Goal: Task Accomplishment & Management: Manage account settings

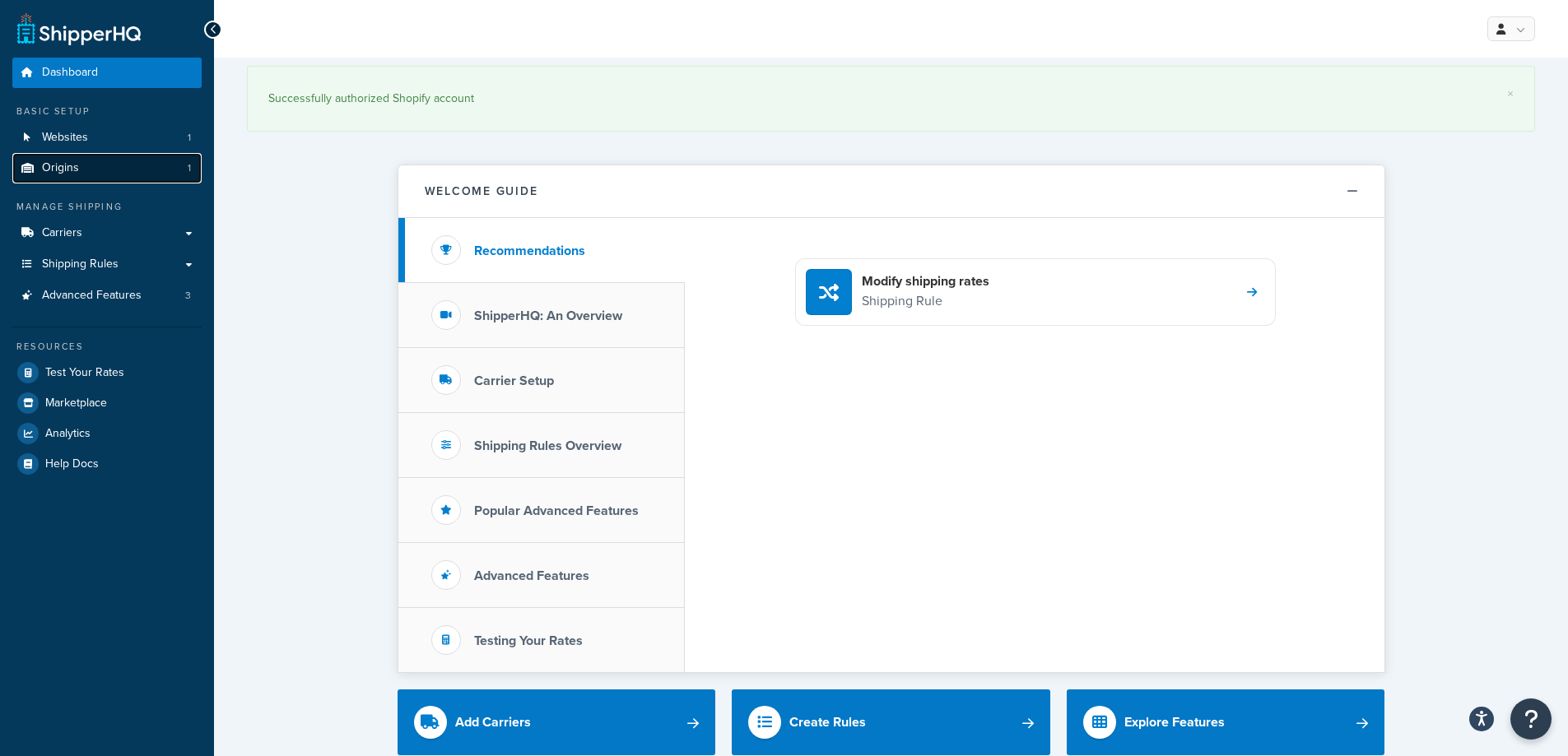
click at [106, 164] on link "Origins 1" at bounding box center [107, 168] width 190 height 30
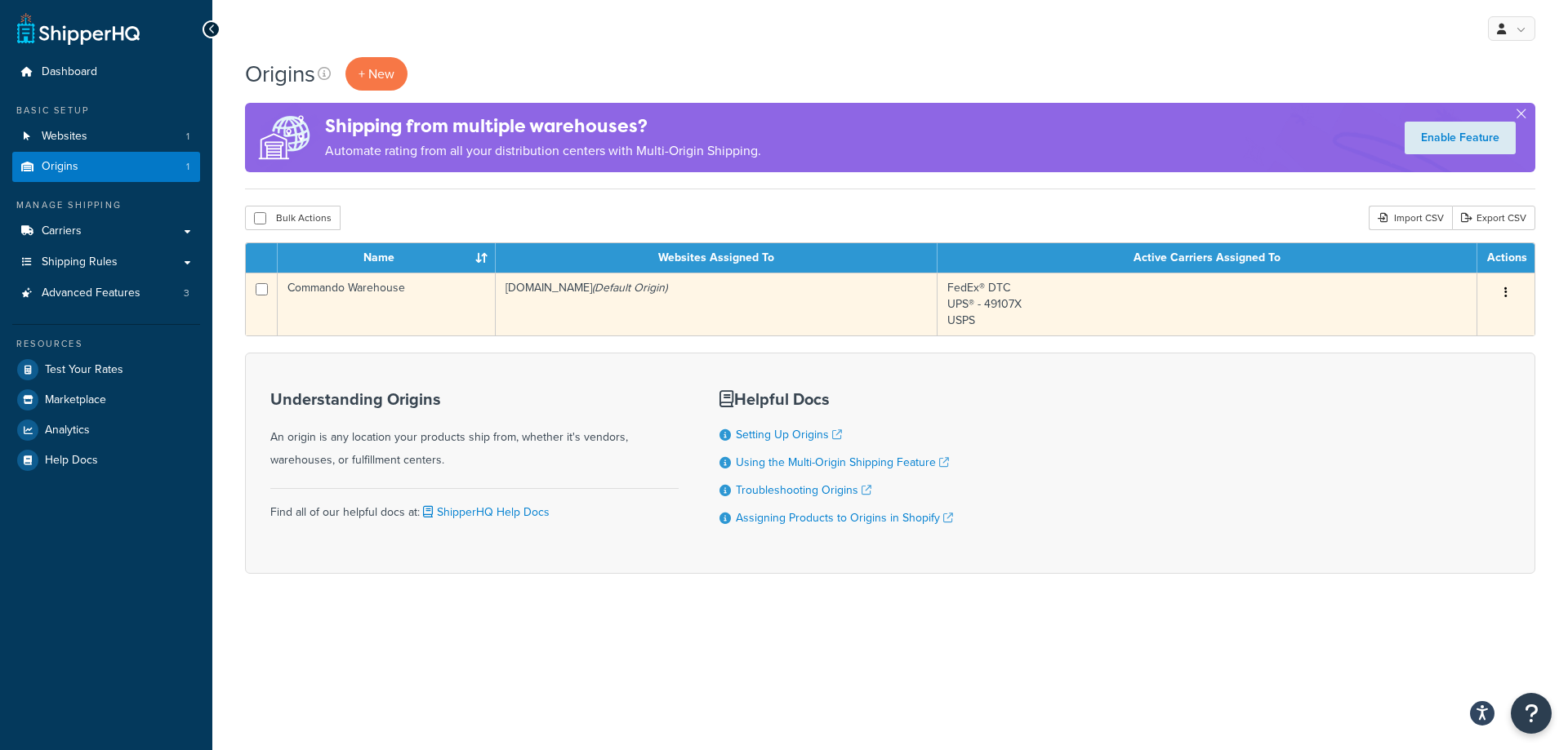
click at [346, 293] on td "Commando Warehouse" at bounding box center [386, 304] width 218 height 63
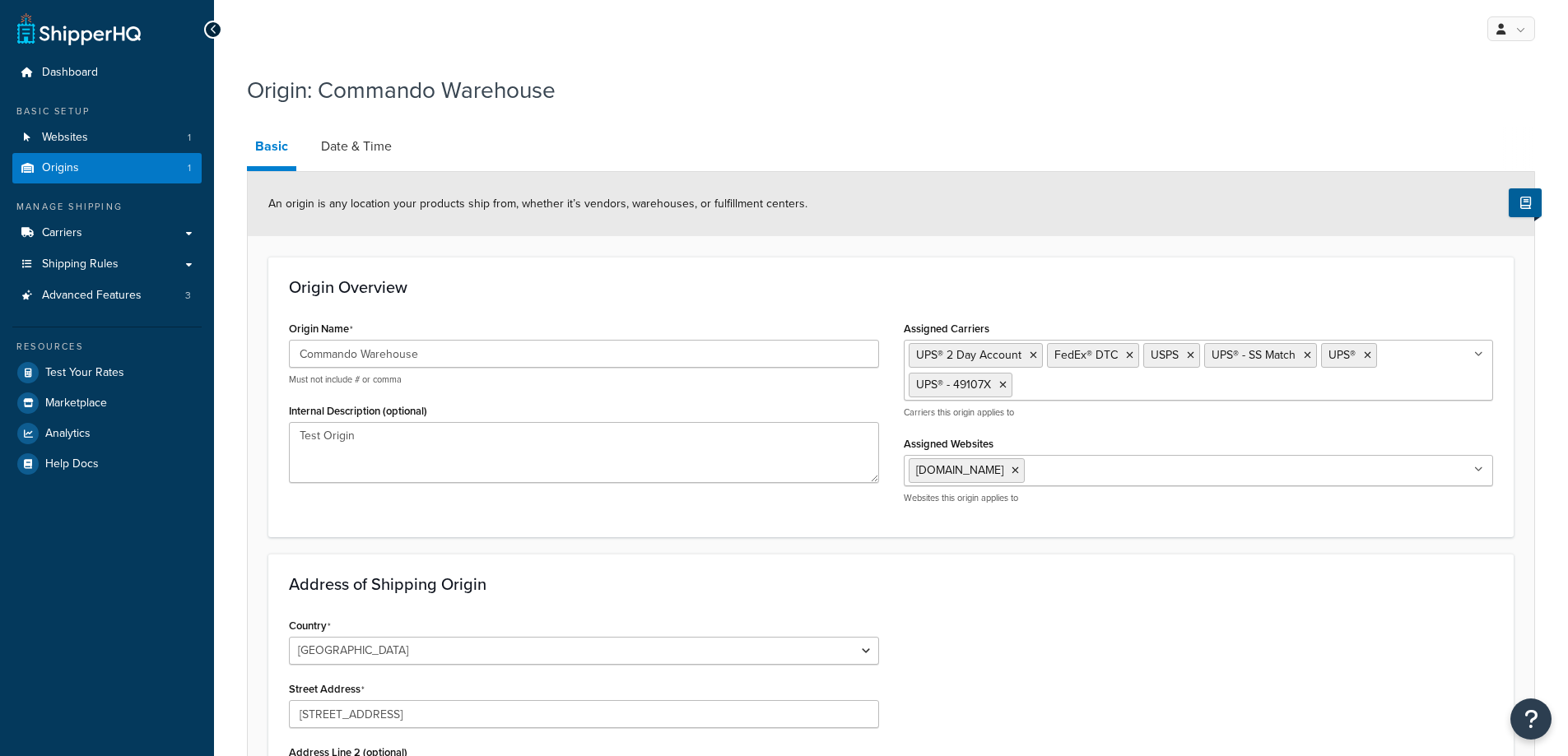
select select "45"
click at [363, 137] on link "Date & Time" at bounding box center [356, 146] width 87 height 39
select select "PER_SHIPPING_METHOD_TYPE"
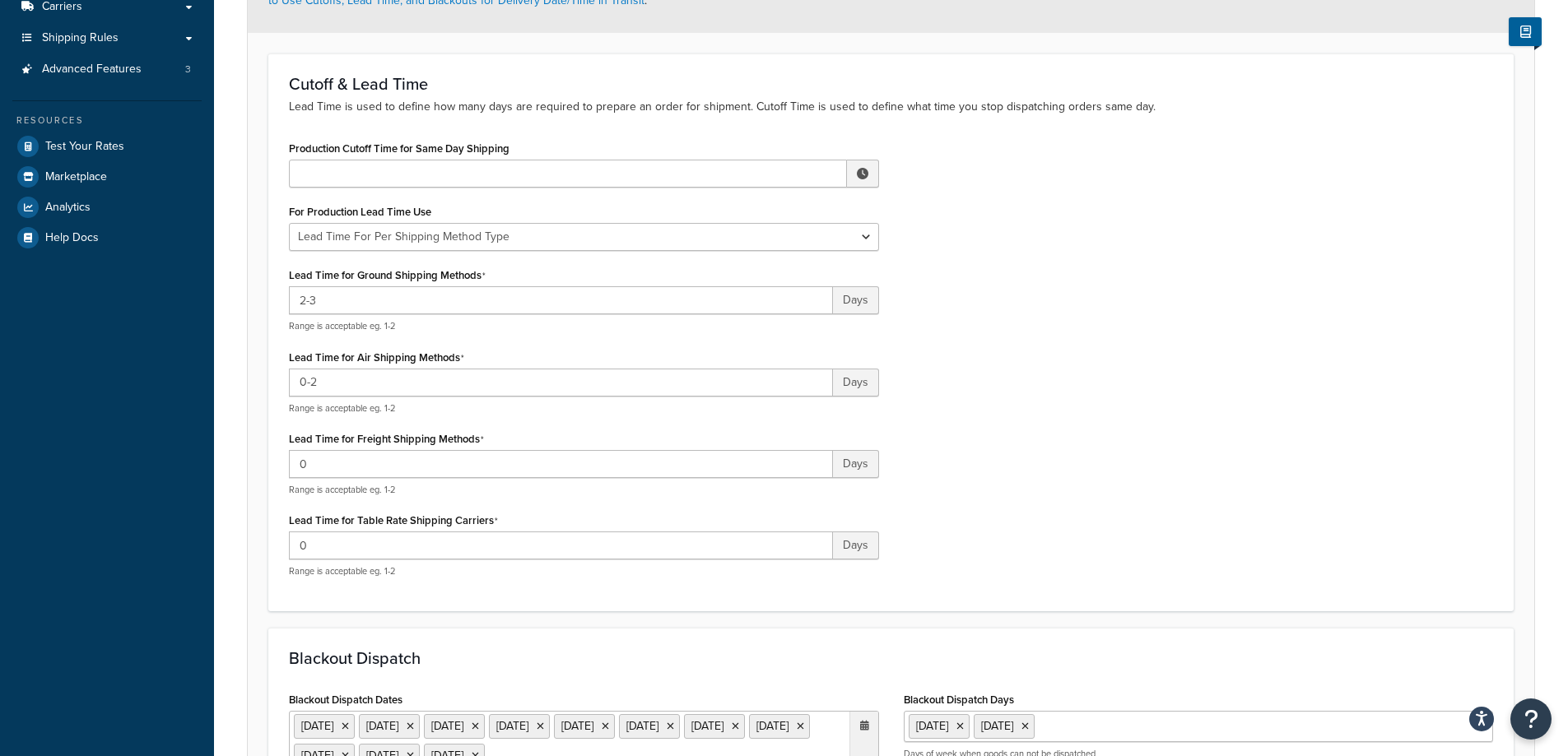
scroll to position [249, 0]
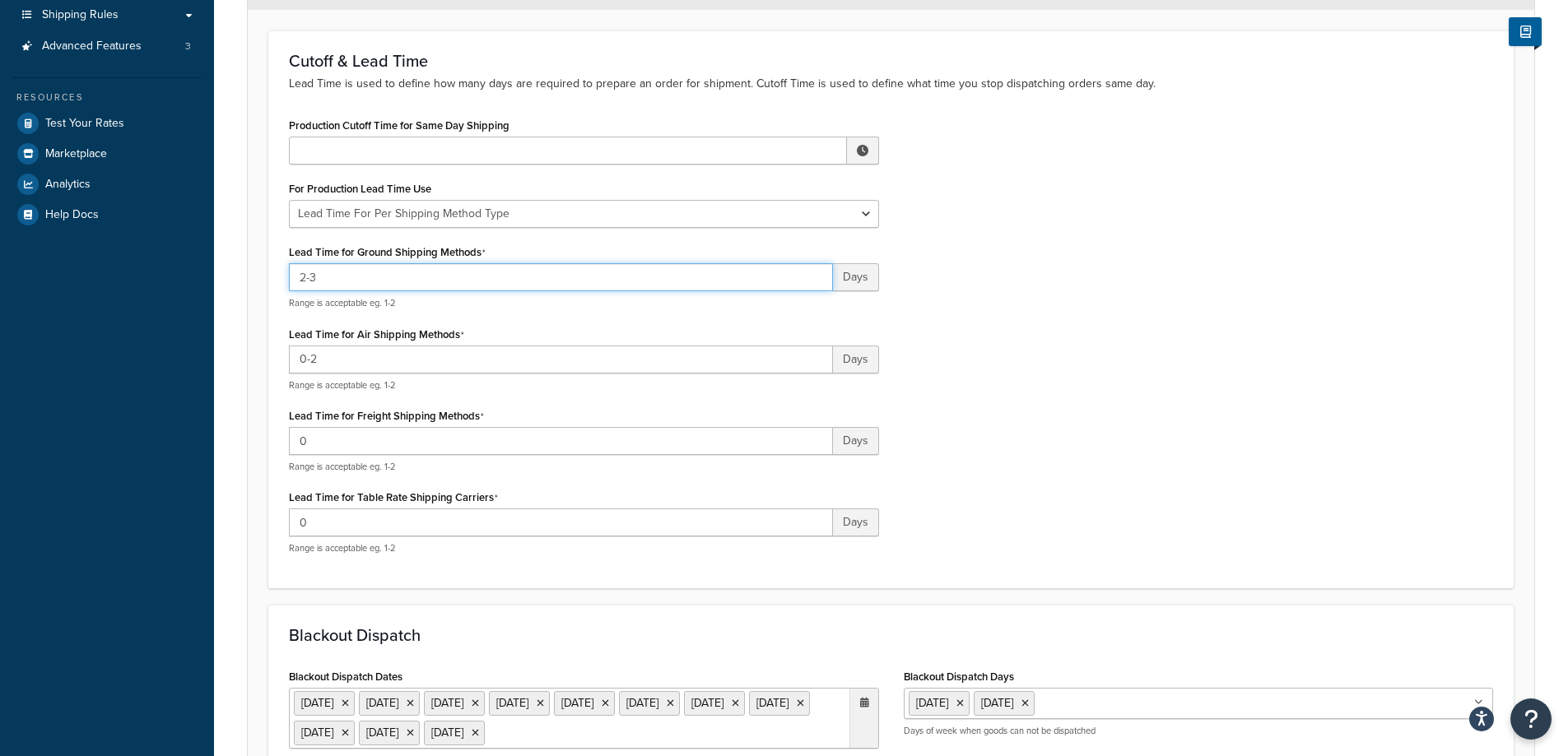
drag, startPoint x: 388, startPoint y: 279, endPoint x: 289, endPoint y: 270, distance: 99.4
click at [289, 270] on input "2-3" at bounding box center [561, 278] width 544 height 28
type input "2-4"
click at [1072, 343] on div "Production Cutoff Time for Same Day Shipping ▲ 12 ▼ : ▲ 00 ▼ ▲ AM ▼ For Product…" at bounding box center [891, 340] width 1229 height 454
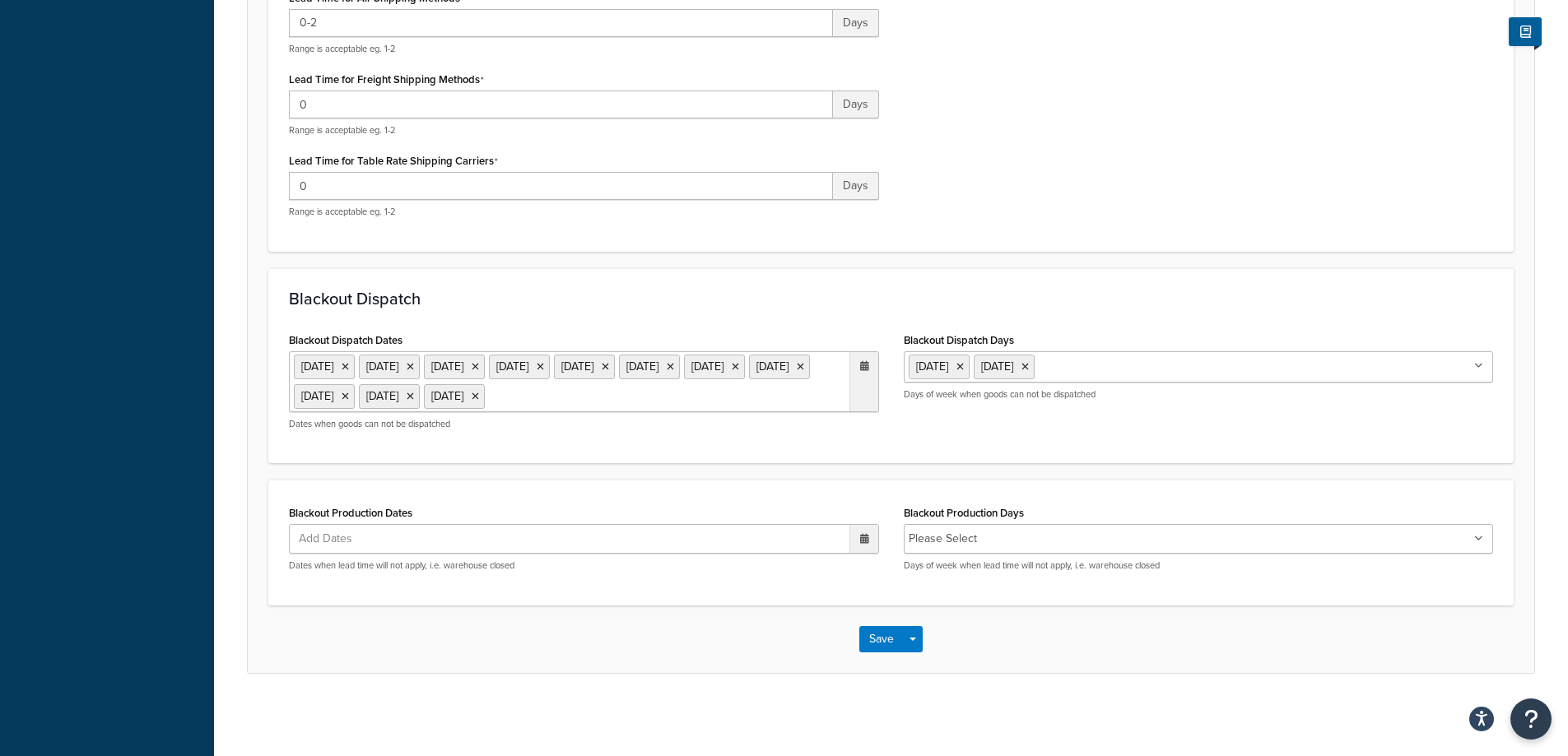
scroll to position [616, 0]
click at [869, 643] on button "Save" at bounding box center [881, 639] width 44 height 26
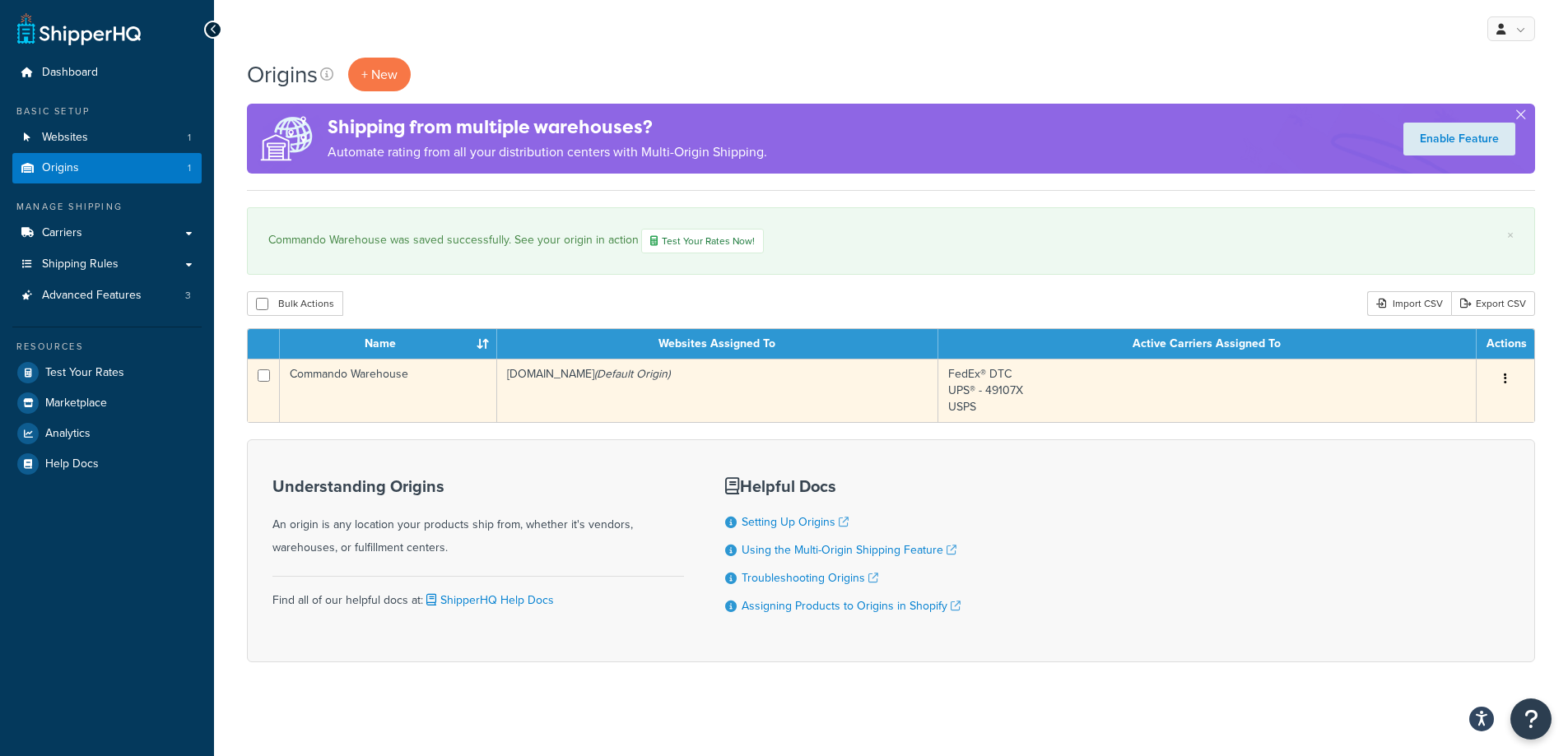
click at [352, 405] on td "Commando Warehouse" at bounding box center [388, 390] width 218 height 64
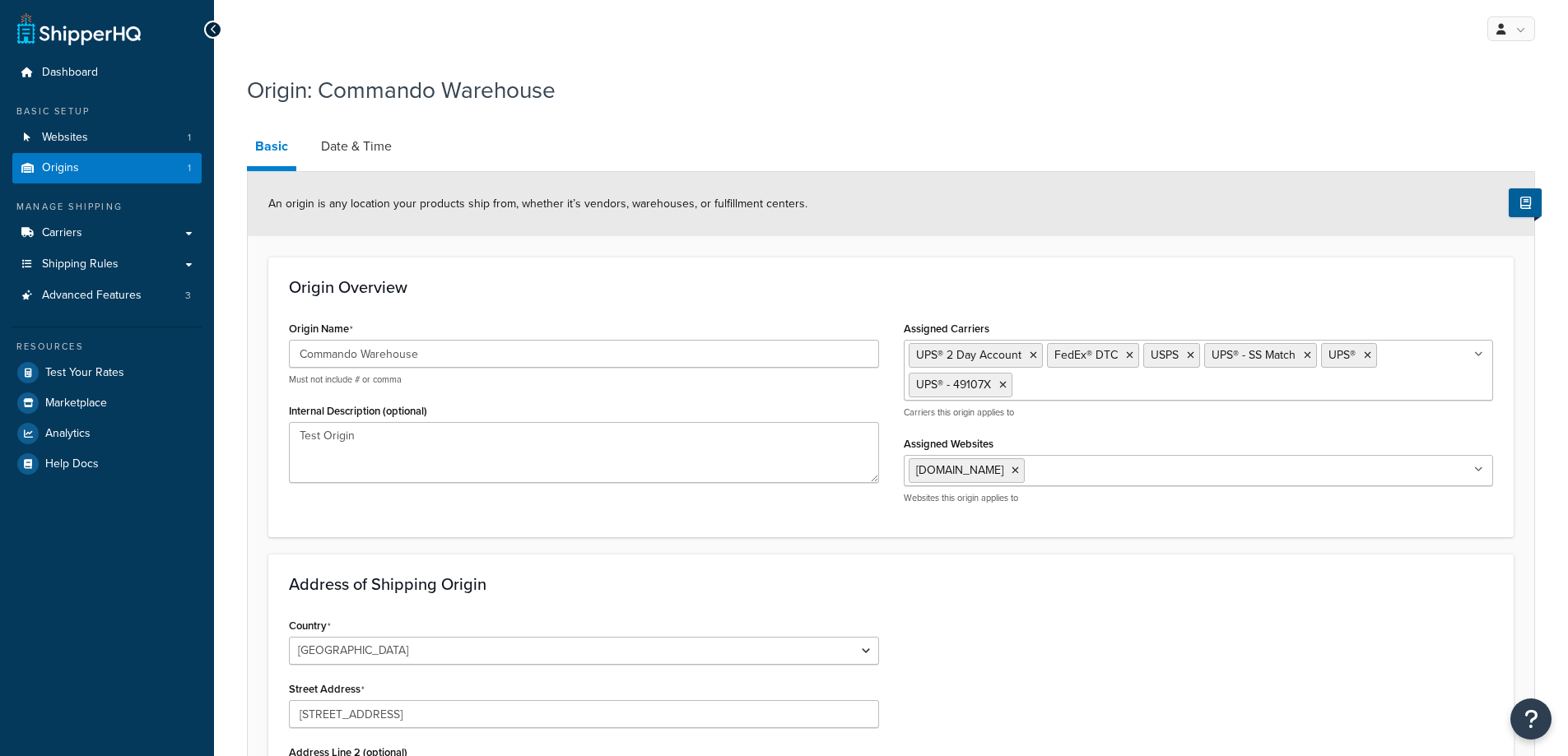
select select "45"
click at [345, 151] on link "Date & Time" at bounding box center [356, 146] width 87 height 39
select select "PER_SHIPPING_METHOD_TYPE"
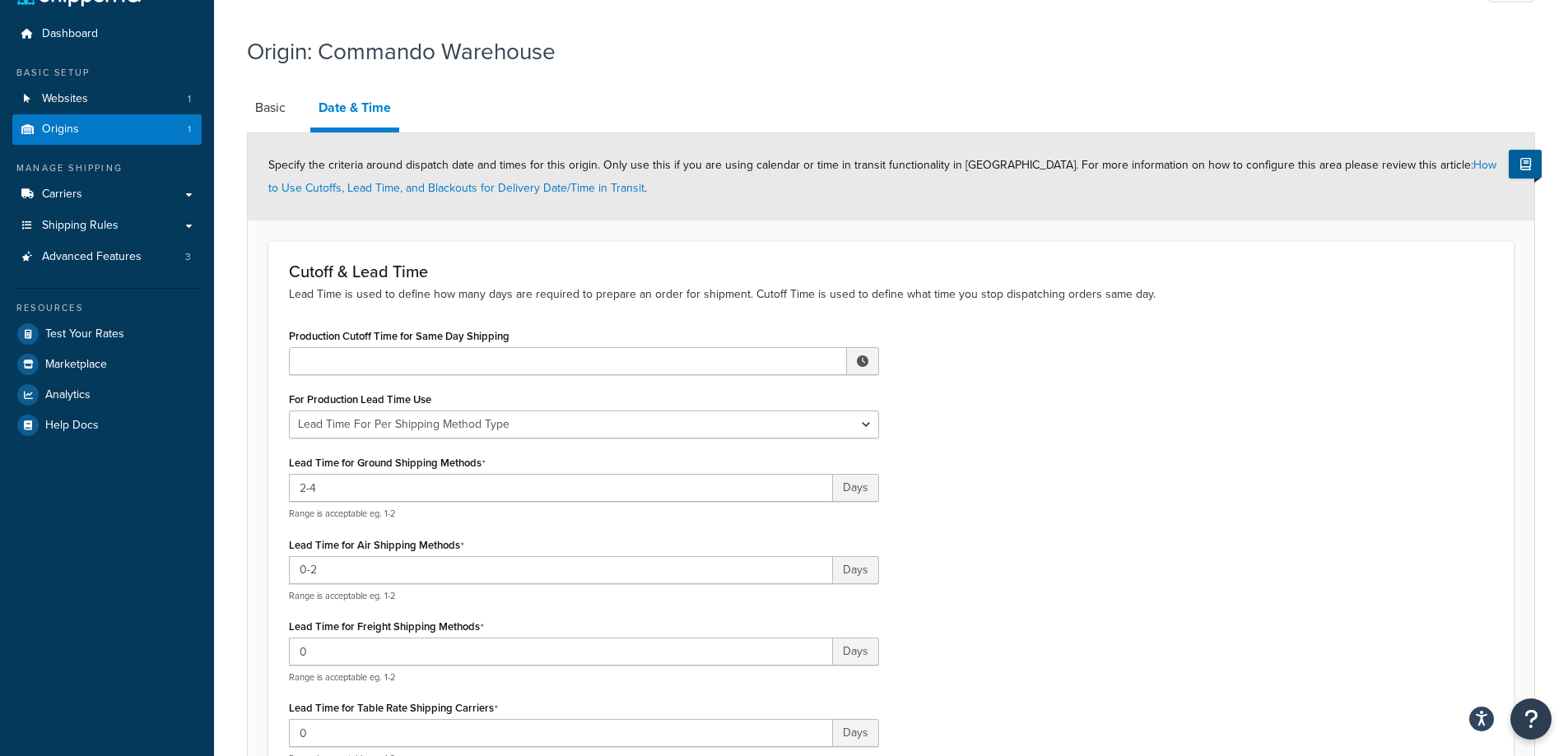
scroll to position [44, 0]
